Goal: Find specific page/section

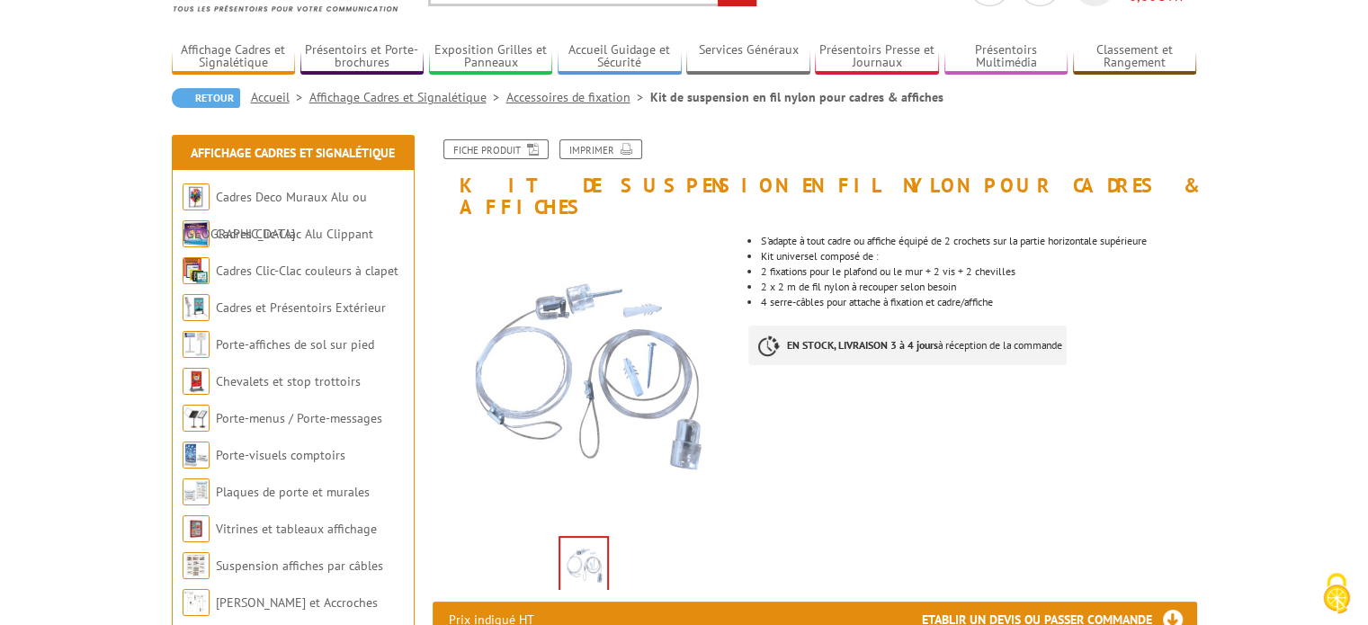
scroll to position [90, 0]
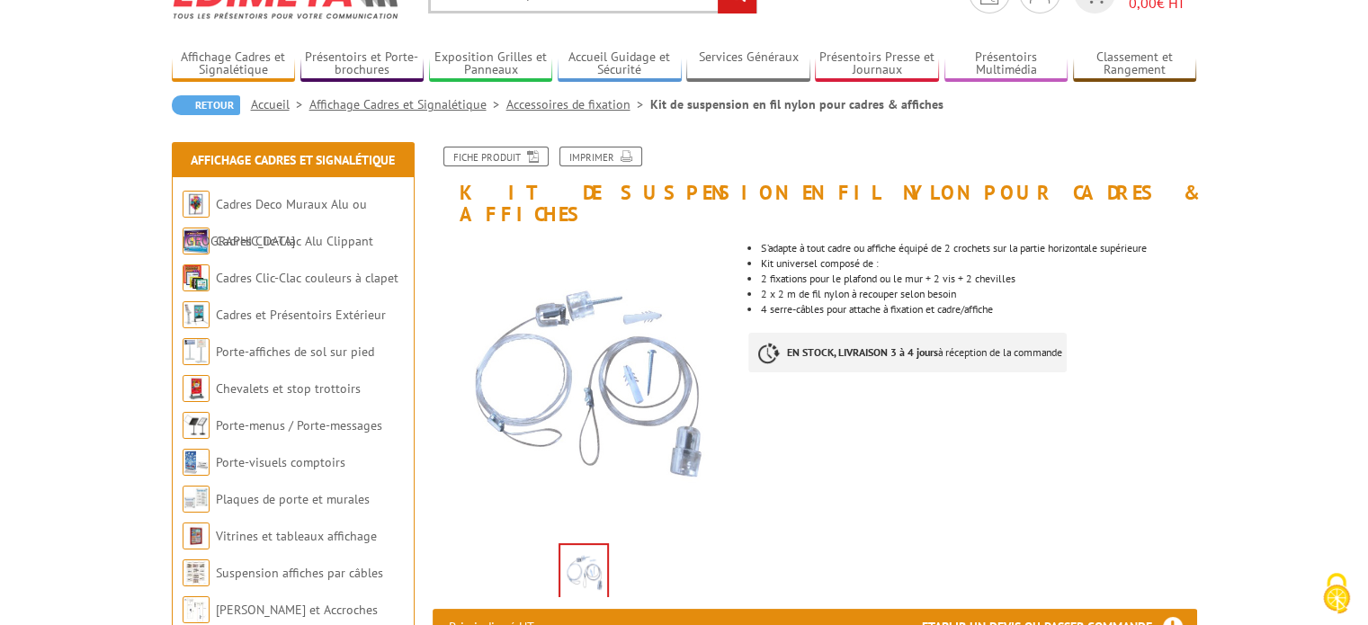
click at [565, 103] on link "Accessoires de fixation" at bounding box center [578, 104] width 144 height 16
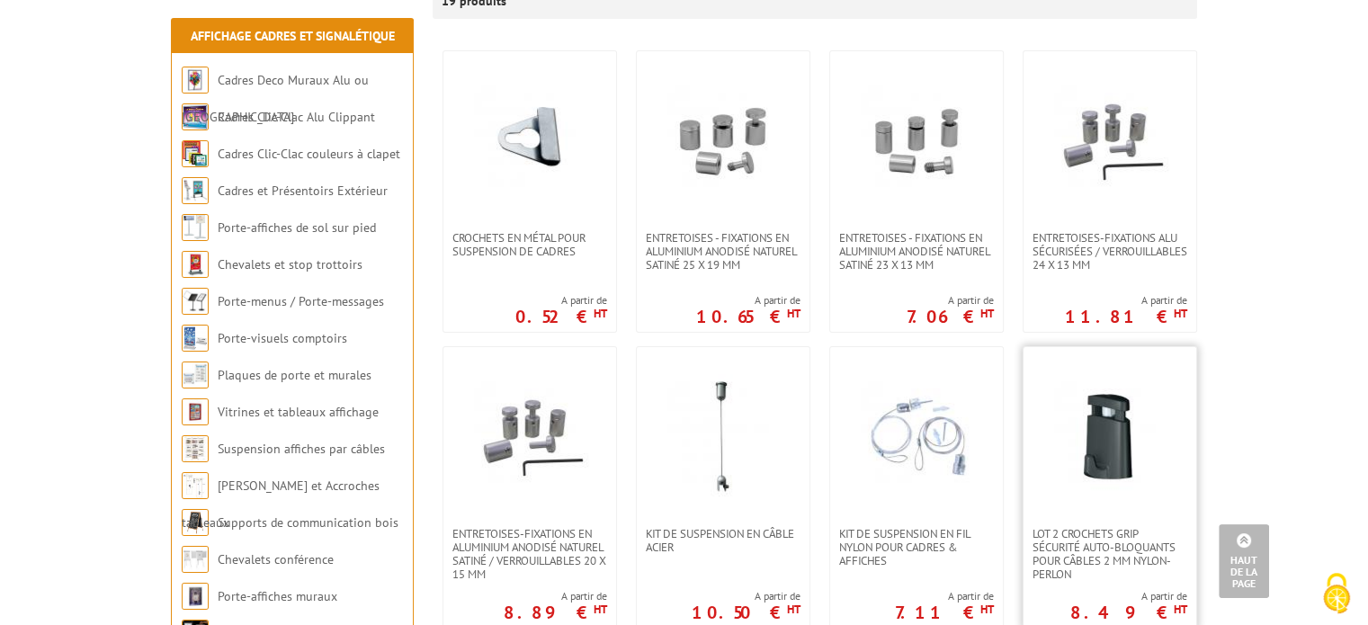
scroll to position [293, 0]
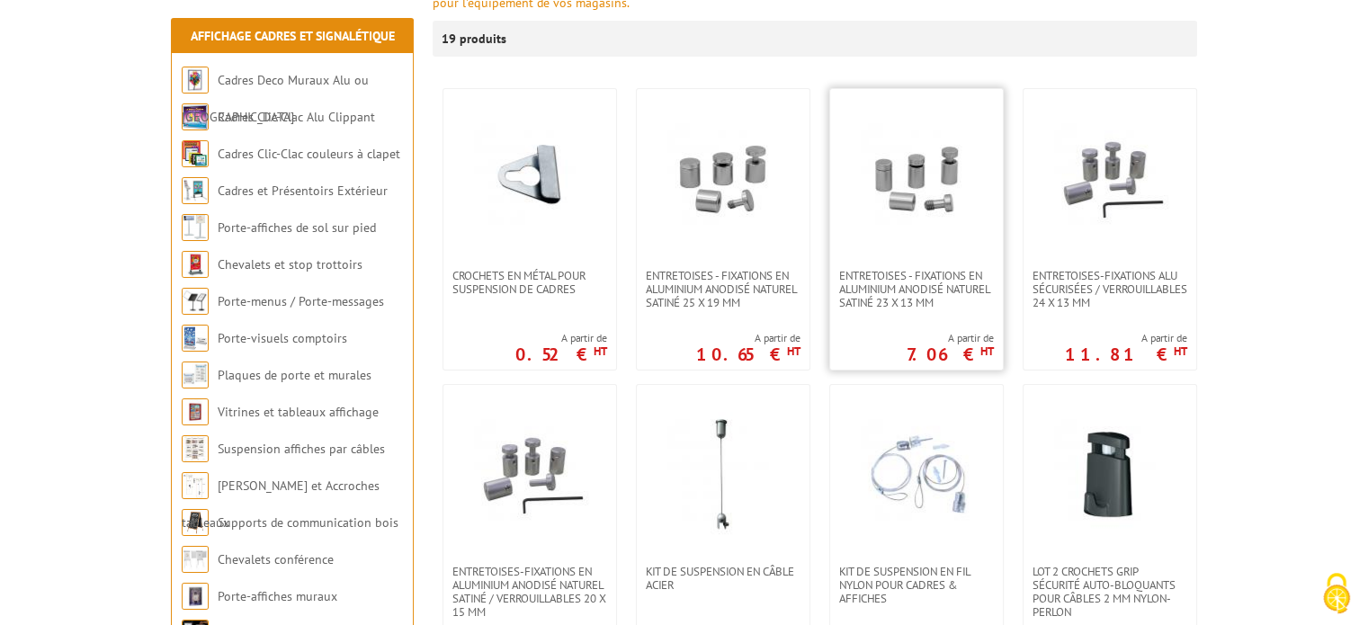
click at [939, 201] on img at bounding box center [916, 179] width 126 height 126
